Goal: Task Accomplishment & Management: Complete application form

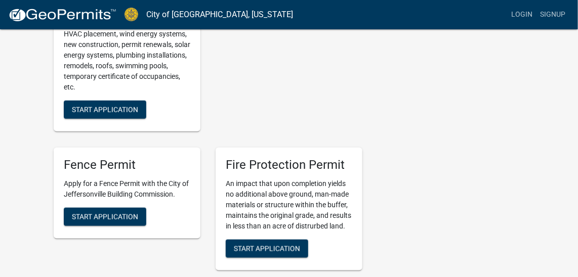
scroll to position [256, 0]
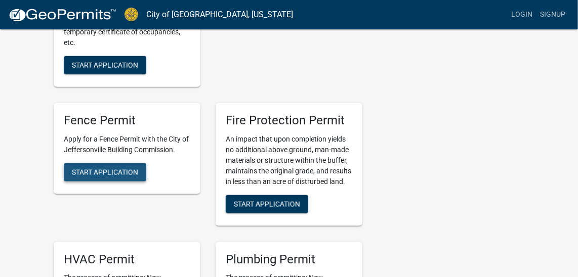
click at [111, 173] on span "Start Application" at bounding box center [105, 172] width 66 height 8
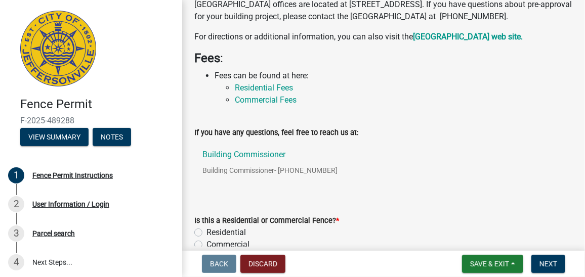
scroll to position [219, 0]
click at [282, 92] on link "Residential Fees" at bounding box center [264, 87] width 58 height 10
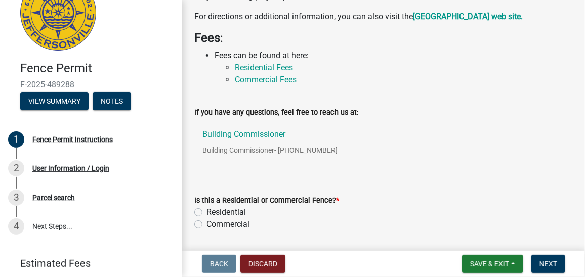
scroll to position [256, 0]
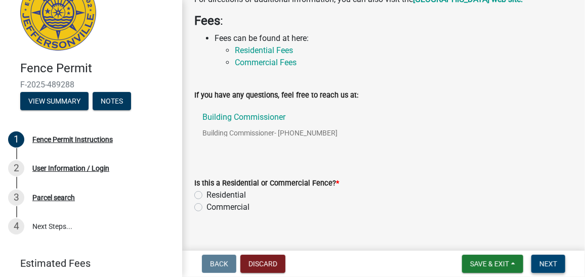
click at [551, 266] on span "Next" at bounding box center [548, 264] width 18 height 8
click at [206, 201] on label "Residential" at bounding box center [225, 195] width 39 height 12
click at [206, 196] on input "Residential" at bounding box center [209, 192] width 7 height 7
radio input "true"
click at [556, 265] on span "Next" at bounding box center [548, 264] width 18 height 8
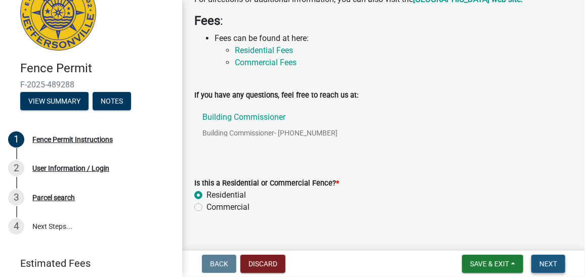
scroll to position [0, 0]
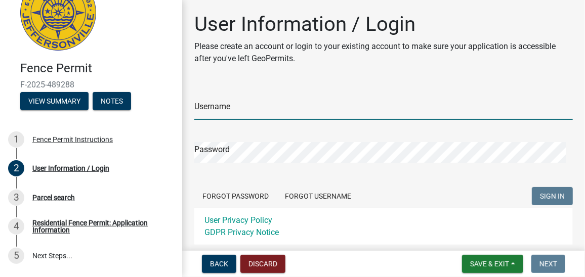
type input "Marwell"
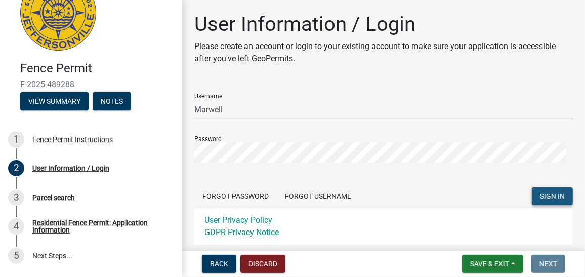
click at [546, 196] on span "SIGN IN" at bounding box center [552, 196] width 25 height 8
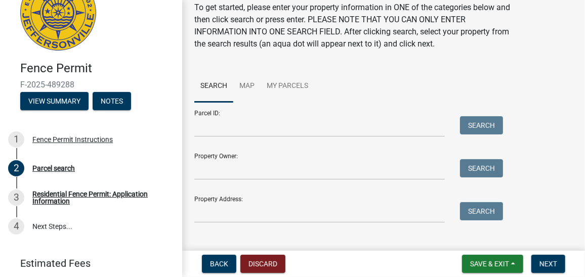
scroll to position [47, 0]
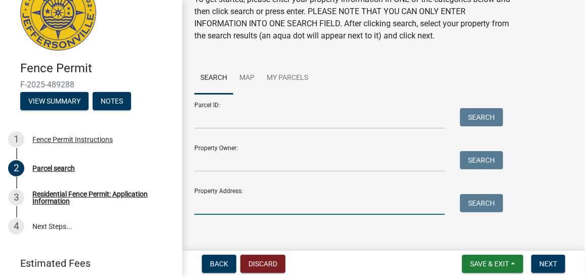
click at [236, 202] on input "Property Address:" at bounding box center [319, 204] width 250 height 21
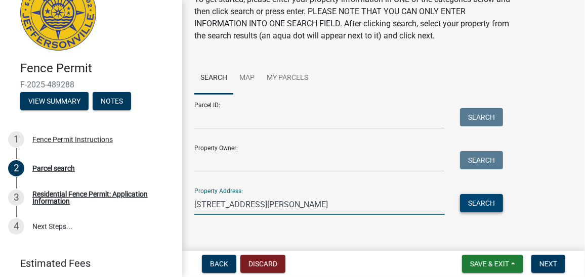
type input "423 jackson st"
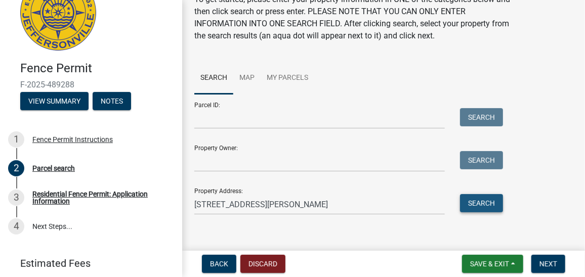
click at [480, 203] on button "Search" at bounding box center [481, 203] width 43 height 18
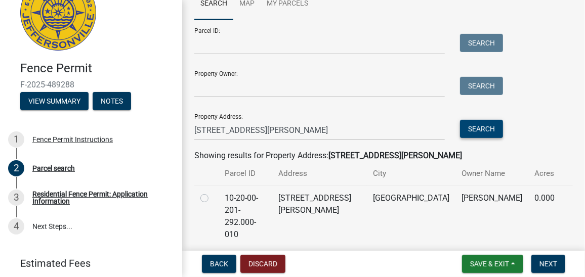
scroll to position [120, 0]
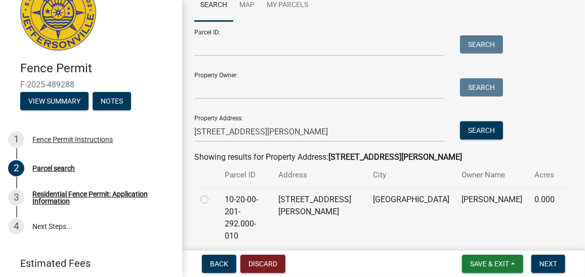
click at [212, 194] on label at bounding box center [212, 194] width 0 height 0
click at [212, 199] on input "radio" at bounding box center [215, 197] width 7 height 7
radio input "true"
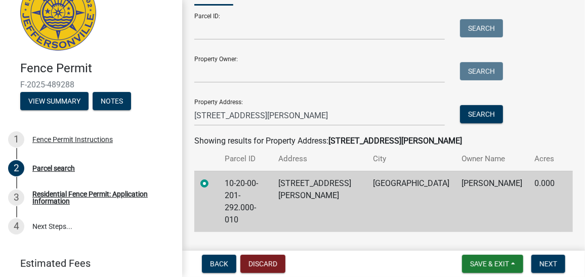
scroll to position [133, 0]
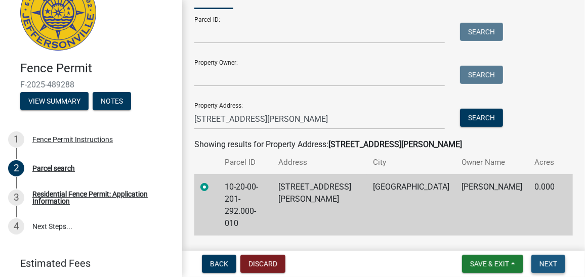
click at [549, 265] on span "Next" at bounding box center [548, 264] width 18 height 8
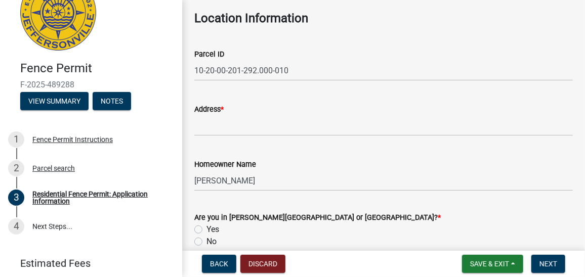
scroll to position [0, 0]
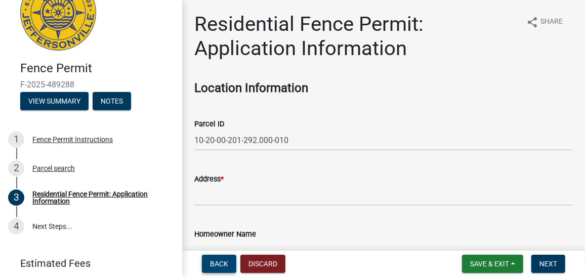
click at [219, 265] on span "Back" at bounding box center [219, 264] width 18 height 8
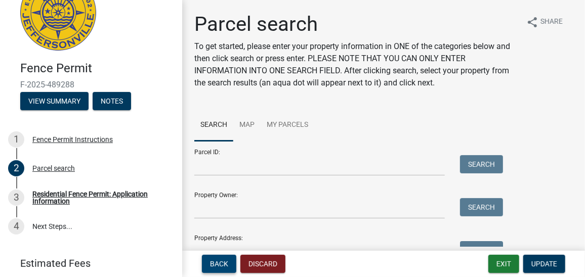
click at [219, 265] on span "Back" at bounding box center [219, 264] width 18 height 8
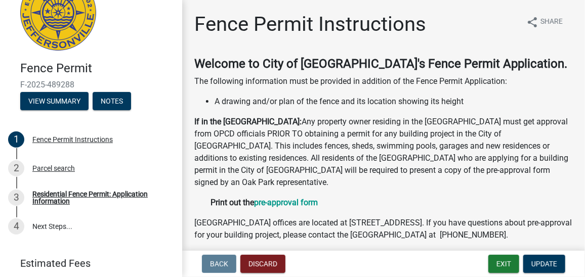
scroll to position [57, 0]
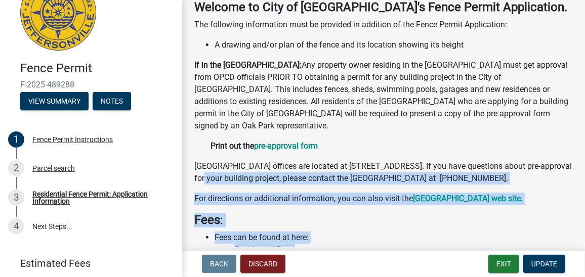
drag, startPoint x: 186, startPoint y: 234, endPoint x: 207, endPoint y: 253, distance: 28.3
click at [207, 253] on wm-app "Fence Permit F-2025-489288 View Summary Notes 1 Fence Permit Instructions 2 Par…" at bounding box center [292, 138] width 585 height 277
click at [318, 145] on strong "pre-approval form" at bounding box center [286, 146] width 64 height 10
